Goal: Information Seeking & Learning: Learn about a topic

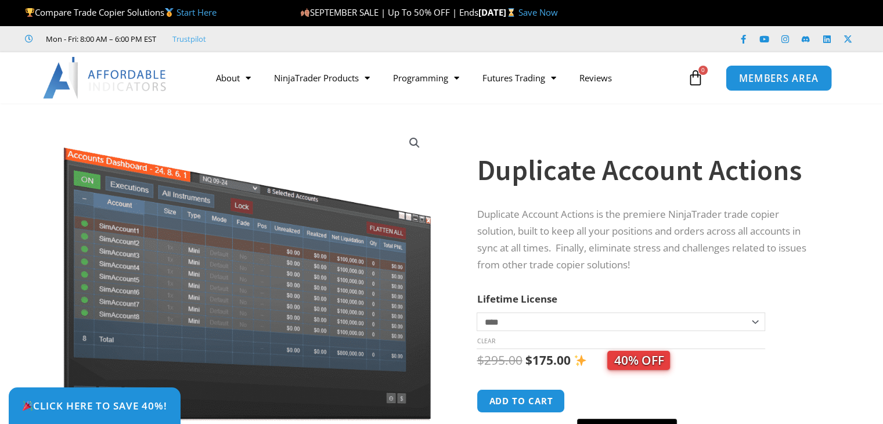
click at [784, 78] on span "MEMBERS AREA" at bounding box center [779, 78] width 80 height 10
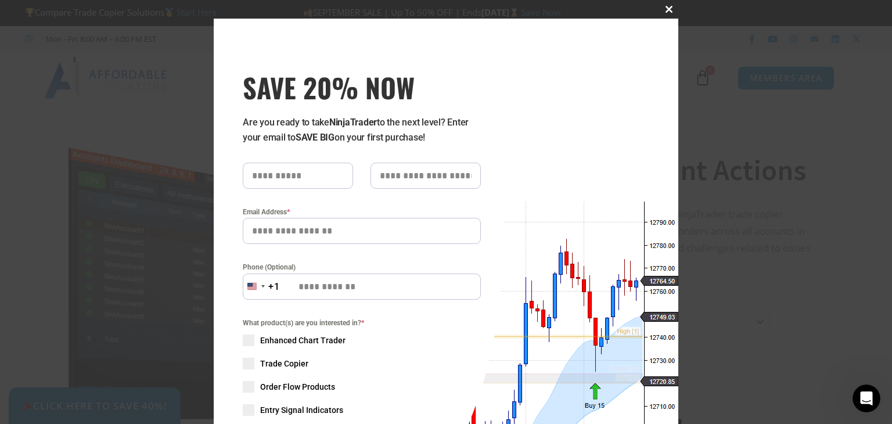
click at [667, 9] on span at bounding box center [669, 9] width 19 height 7
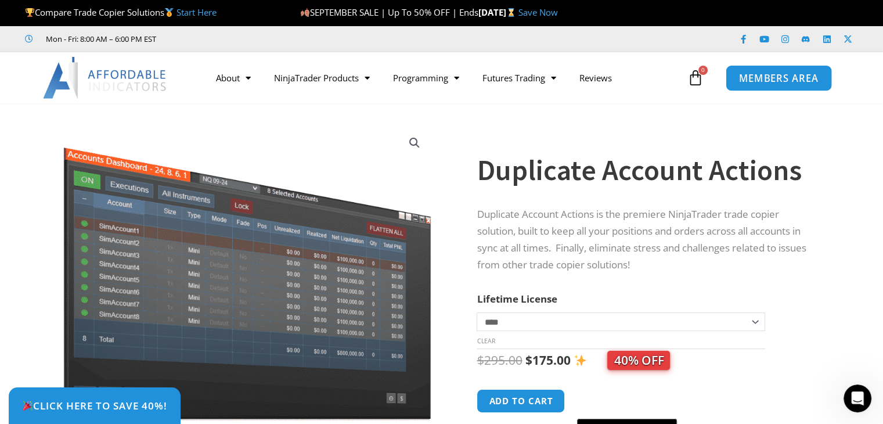
click at [736, 77] on link "MEMBERS AREA" at bounding box center [779, 77] width 106 height 26
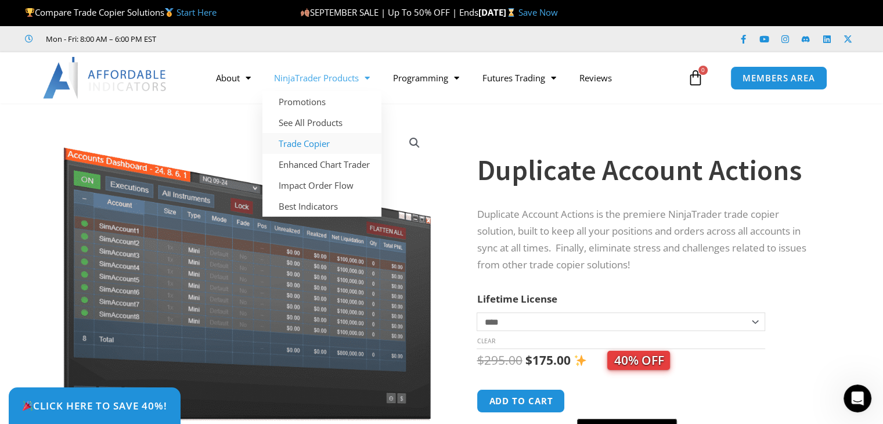
click at [311, 144] on link "Trade Copier" at bounding box center [322, 143] width 119 height 21
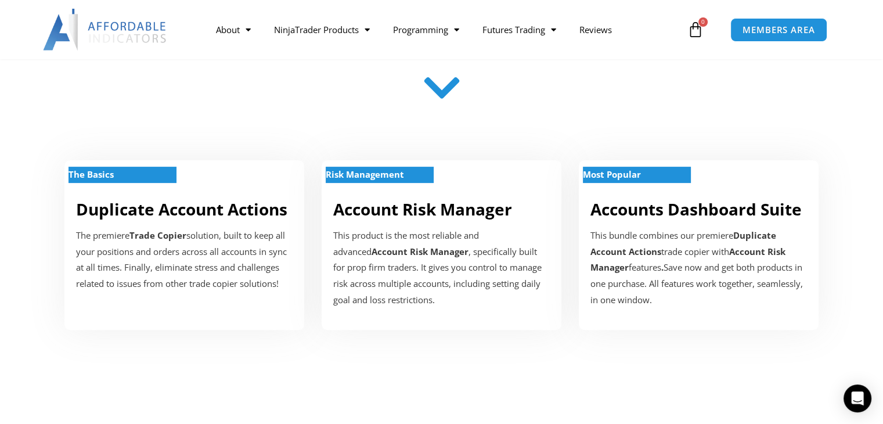
scroll to position [407, 0]
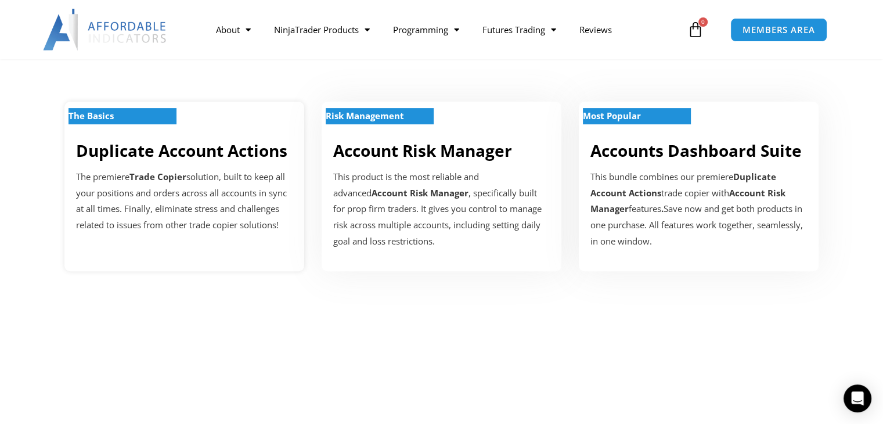
click at [217, 158] on link "Duplicate Account Actions" at bounding box center [181, 150] width 211 height 22
